Goal: Manage account settings

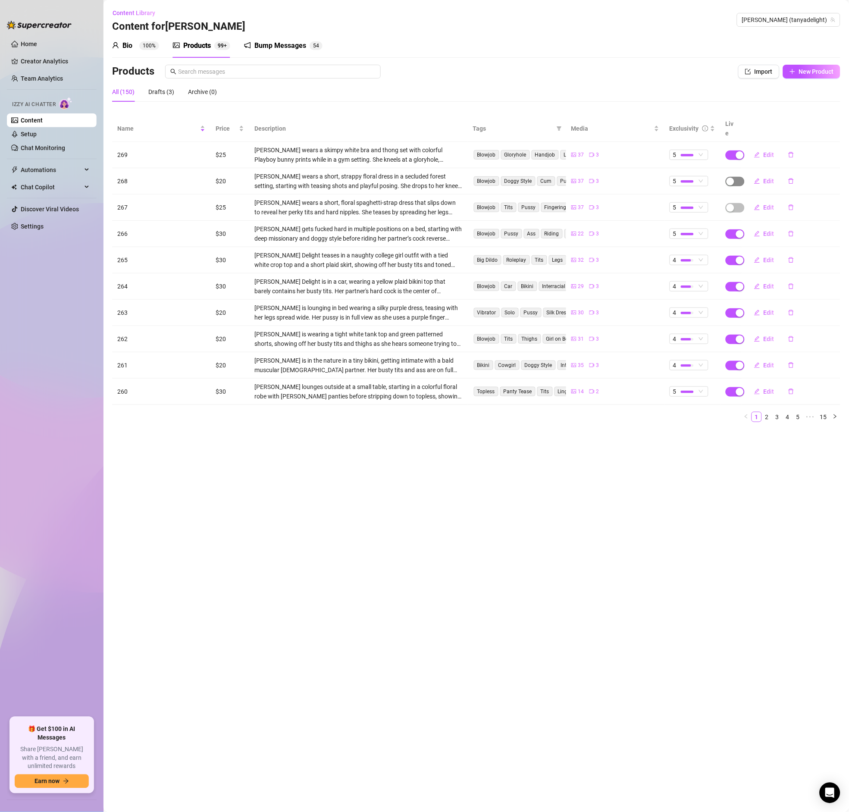
click at [735, 177] on span "button" at bounding box center [735, 181] width 19 height 9
click at [798, 153] on button "OK" at bounding box center [794, 152] width 14 height 10
click at [737, 203] on span "button" at bounding box center [735, 207] width 19 height 9
click at [797, 179] on span "OK" at bounding box center [794, 178] width 8 height 7
click at [738, 150] on span "button" at bounding box center [735, 154] width 19 height 9
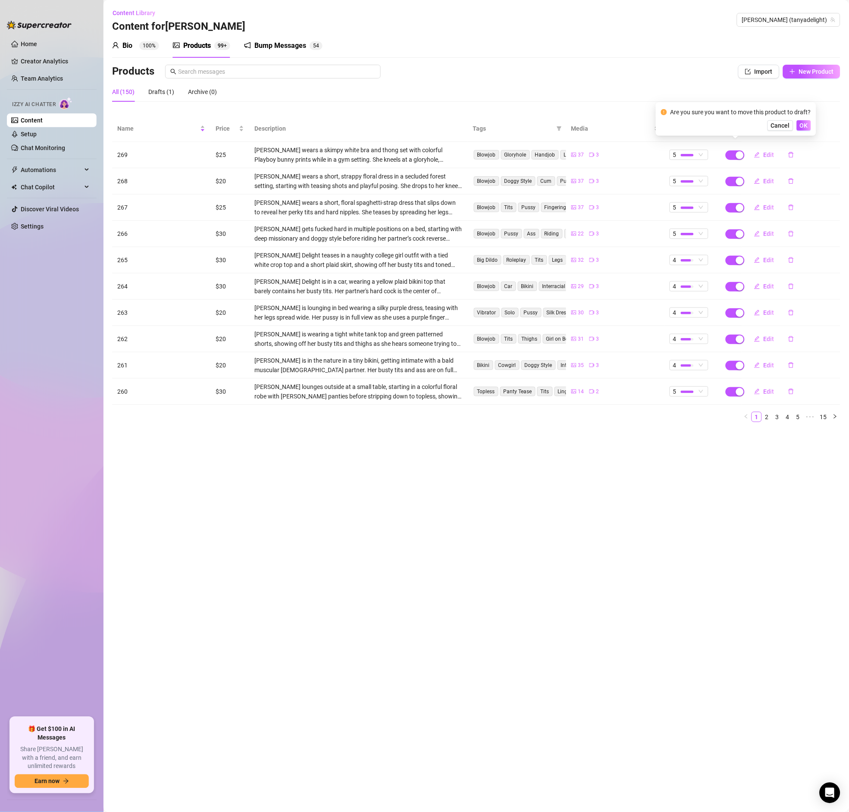
click at [817, 124] on th at bounding box center [791, 129] width 98 height 26
click at [729, 150] on span "button" at bounding box center [735, 154] width 19 height 9
click at [800, 128] on span "OK" at bounding box center [804, 125] width 8 height 7
click at [160, 95] on div "Drafts (2)" at bounding box center [161, 91] width 26 height 9
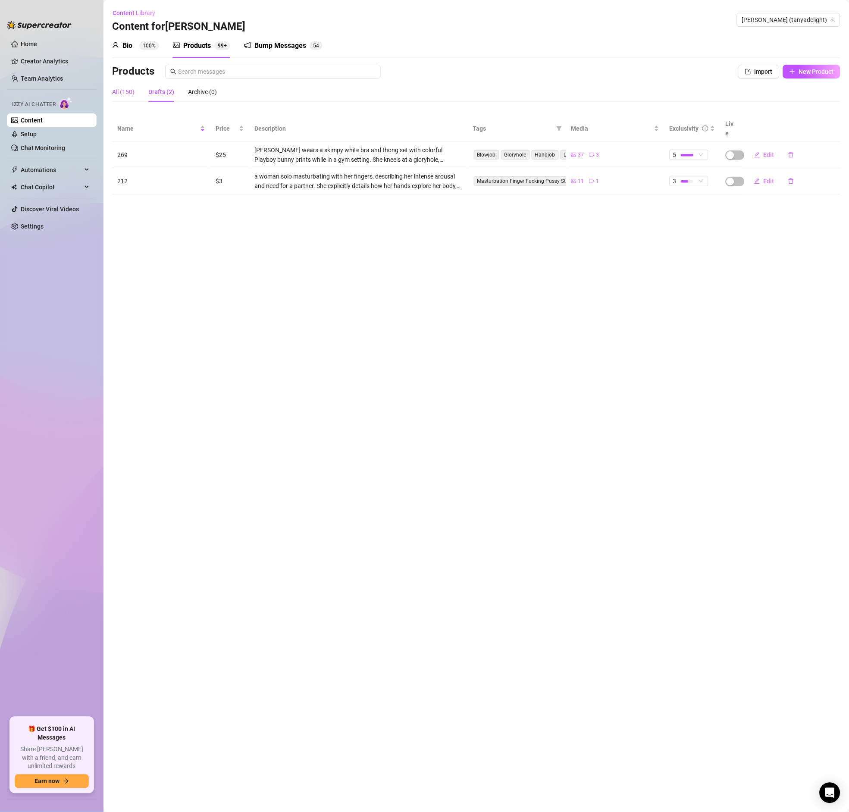
click at [127, 94] on div "All (150)" at bounding box center [123, 91] width 22 height 9
